Goal: Find specific page/section: Find specific page/section

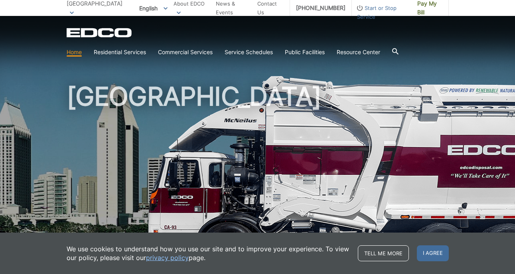
click at [95, 8] on p "[GEOGRAPHIC_DATA]" at bounding box center [96, 8] width 59 height 18
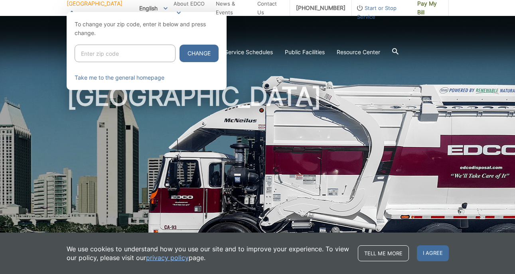
click at [87, 55] on input "Enter zip code" at bounding box center [125, 54] width 101 height 18
paste input "92067"
type input "92067"
click at [186, 53] on button "Change" at bounding box center [199, 54] width 39 height 18
